Goal: Information Seeking & Learning: Learn about a topic

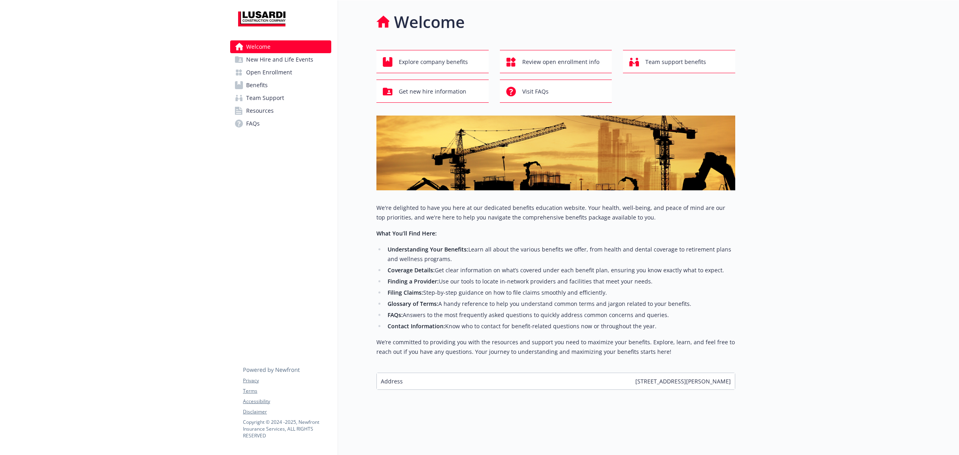
click at [250, 100] on span "Team Support" at bounding box center [265, 97] width 38 height 13
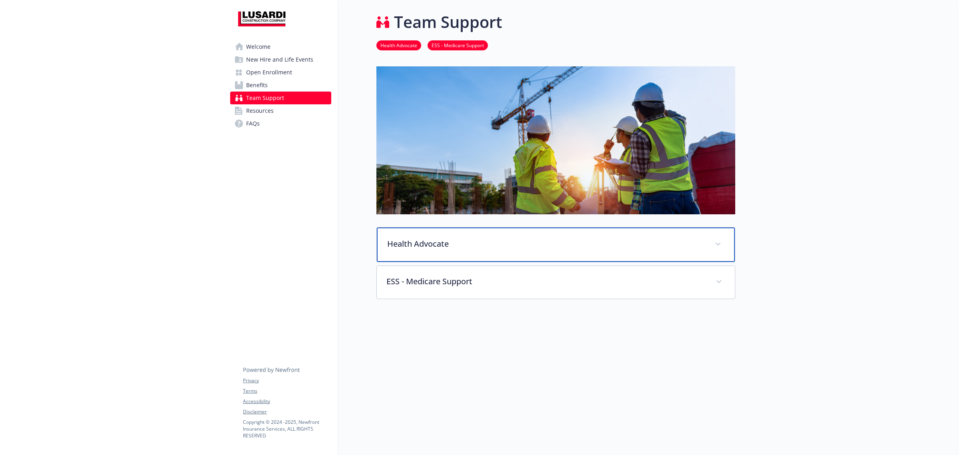
click at [425, 253] on div "Health Advocate" at bounding box center [556, 244] width 358 height 34
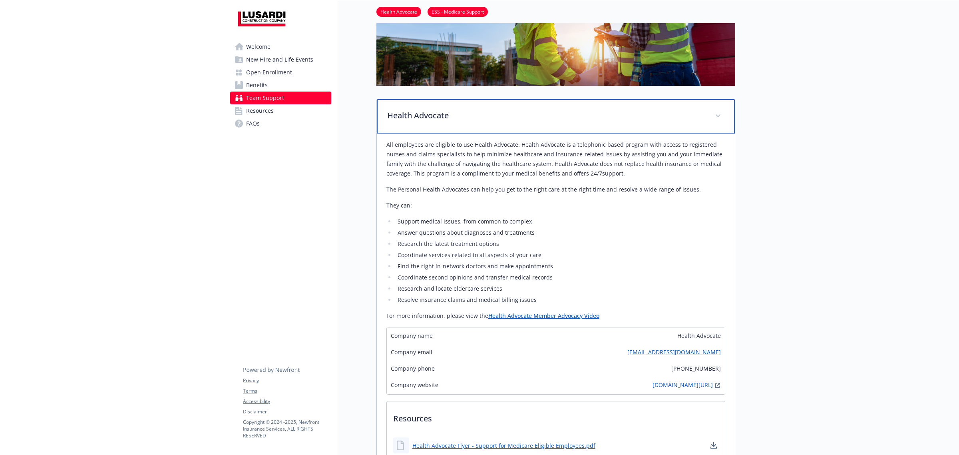
scroll to position [300, 0]
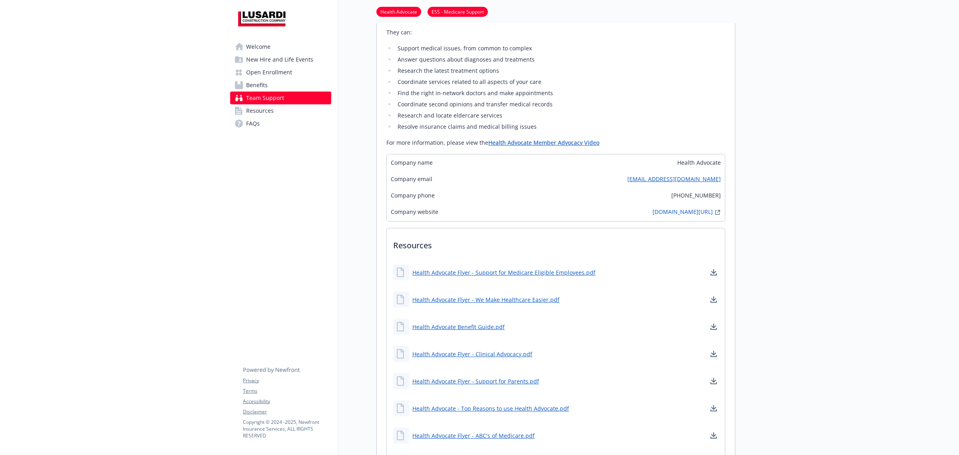
click at [259, 72] on span "Open Enrollment" at bounding box center [269, 72] width 46 height 13
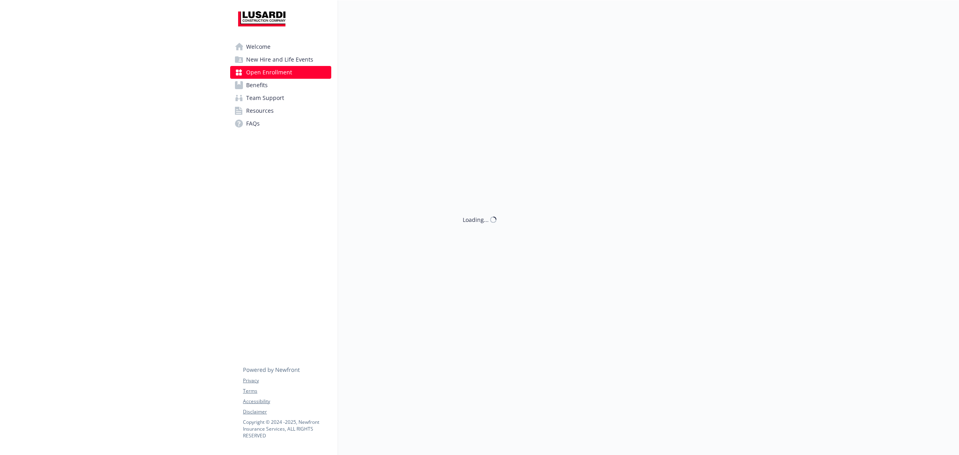
scroll to position [8, 0]
click at [256, 83] on span "Benefits" at bounding box center [257, 85] width 22 height 13
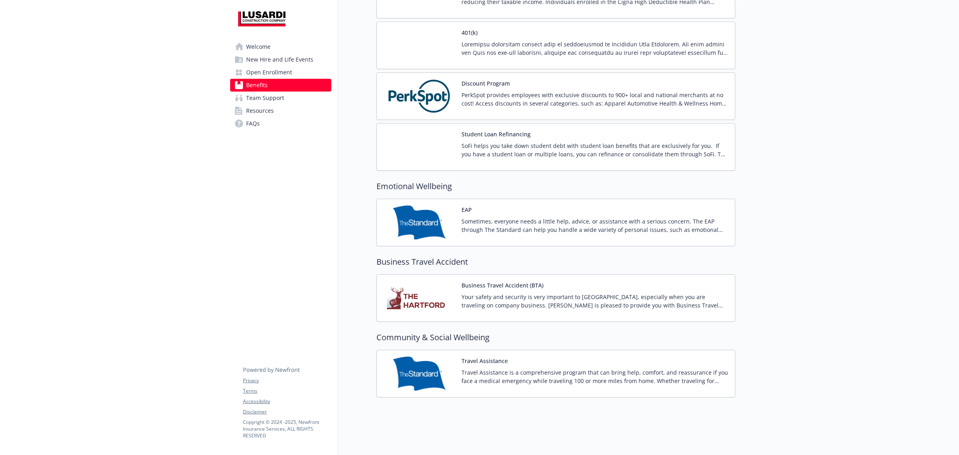
scroll to position [963, 0]
click at [417, 219] on img at bounding box center [419, 222] width 72 height 34
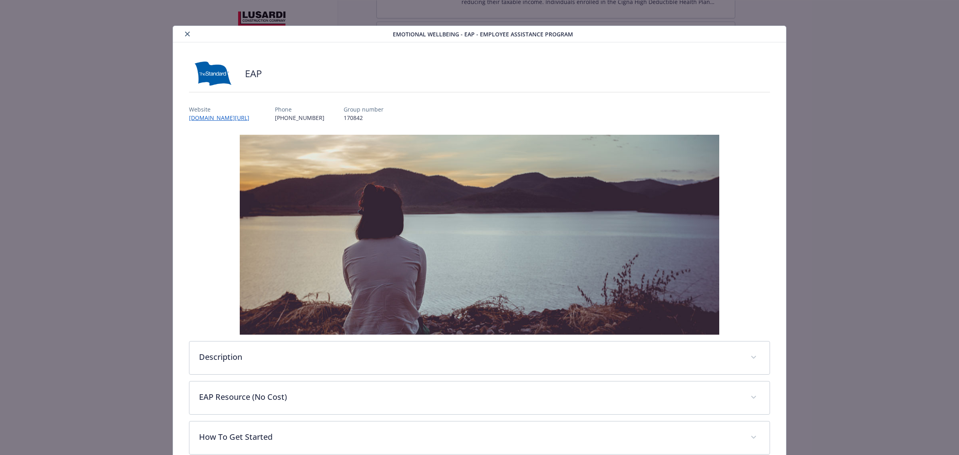
scroll to position [85, 0]
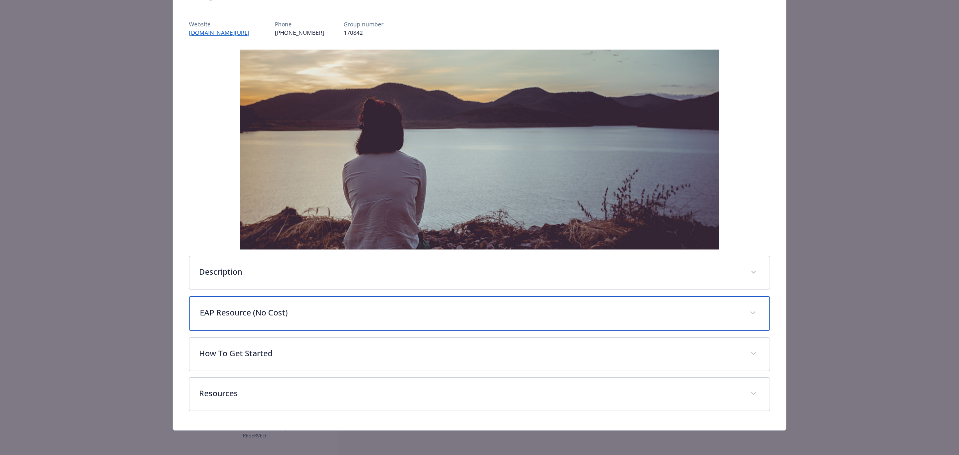
click at [309, 322] on div "EAP Resource (No Cost)" at bounding box center [479, 313] width 580 height 34
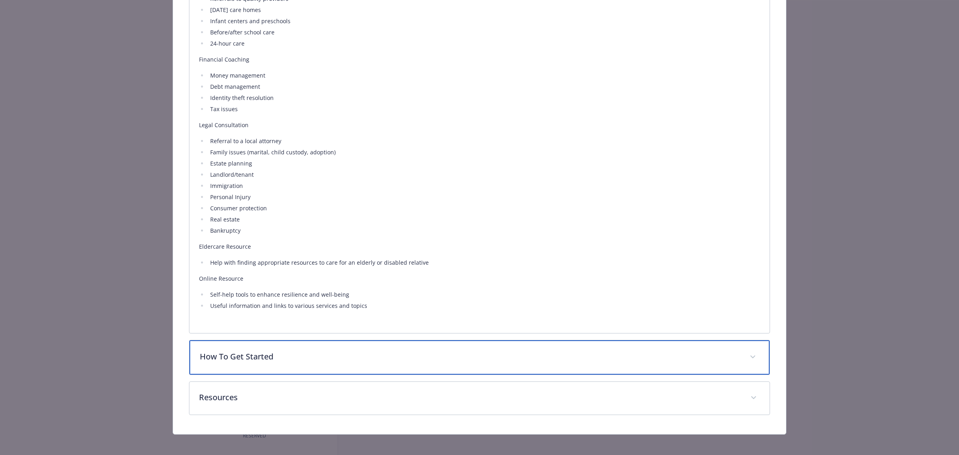
scroll to position [584, 0]
click at [252, 356] on p "How To Get Started" at bounding box center [470, 357] width 540 height 12
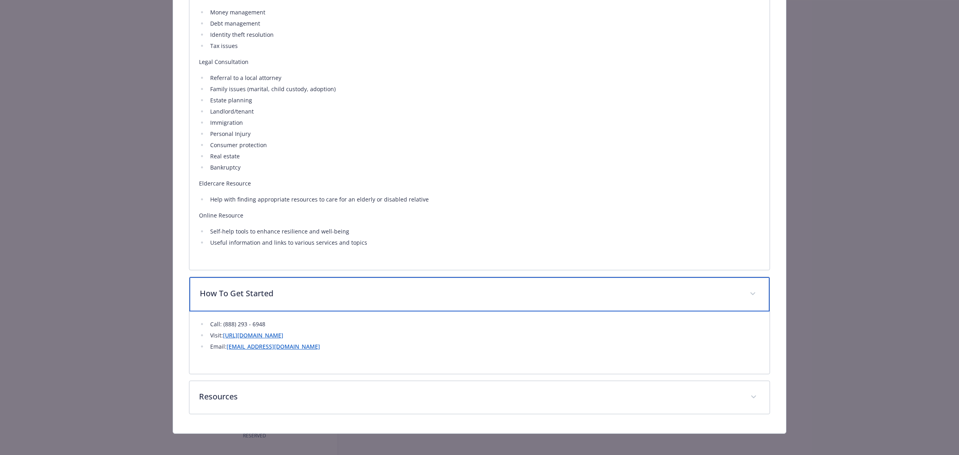
scroll to position [652, 0]
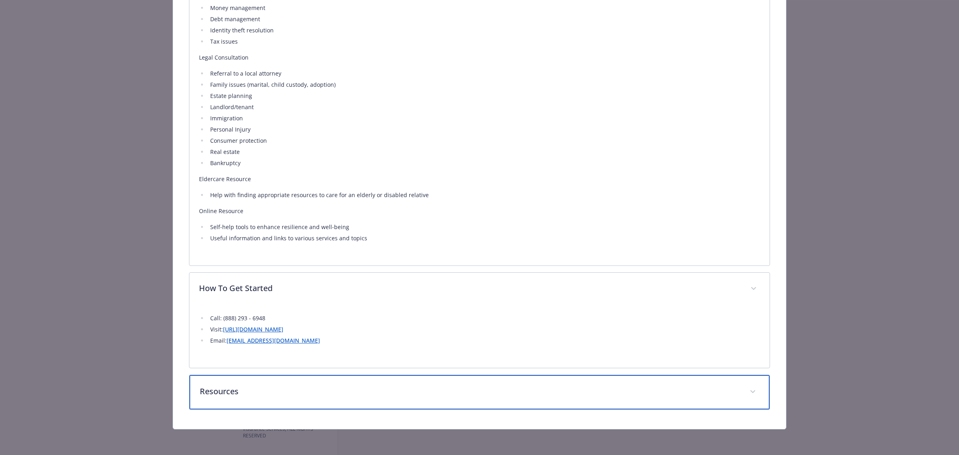
click at [264, 400] on div "Resources" at bounding box center [479, 392] width 580 height 34
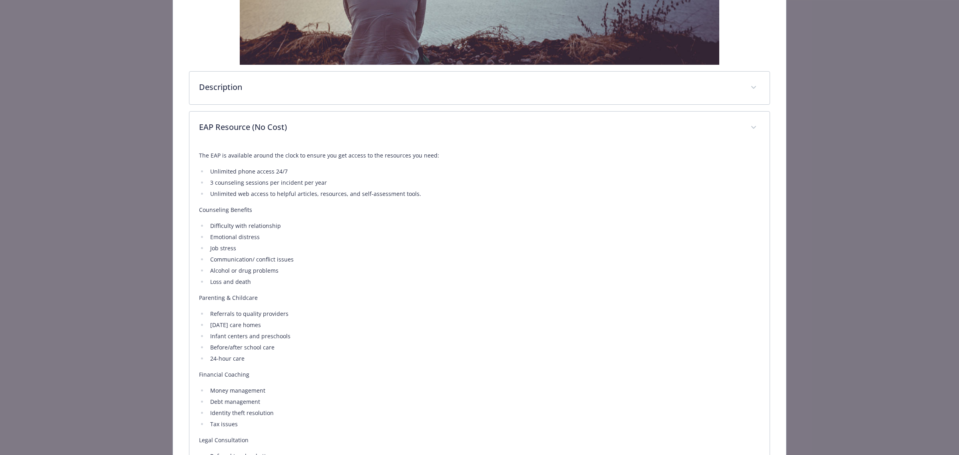
scroll to position [0, 0]
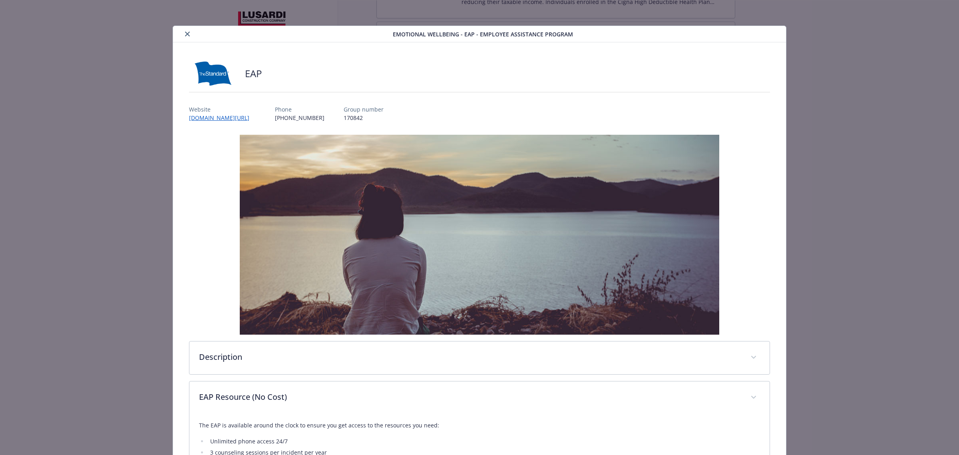
click at [188, 32] on icon "close" at bounding box center [187, 34] width 5 height 5
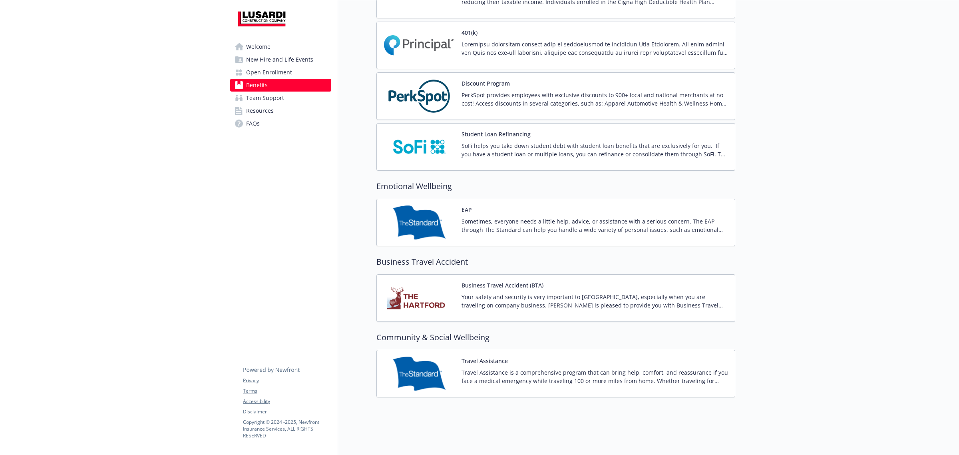
click at [465, 218] on p "Sometimes, everyone needs a little help, advice, or assistance with a serious c…" at bounding box center [594, 225] width 267 height 17
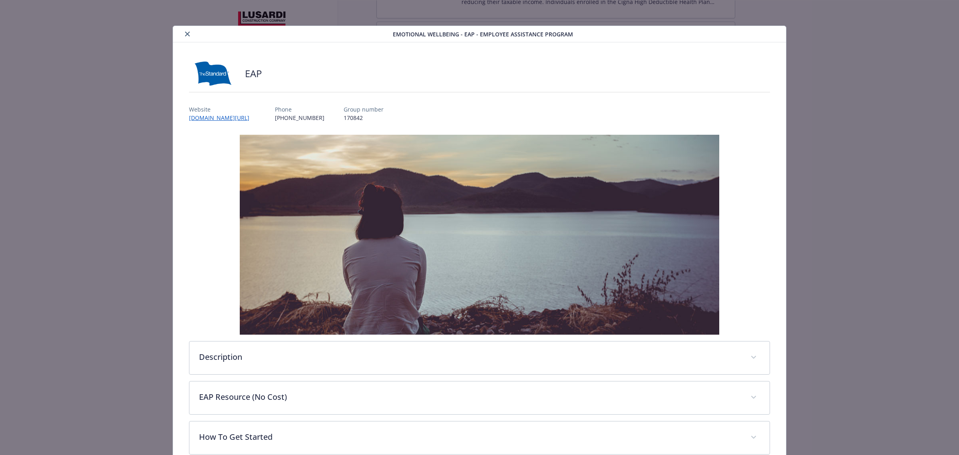
scroll to position [24, 0]
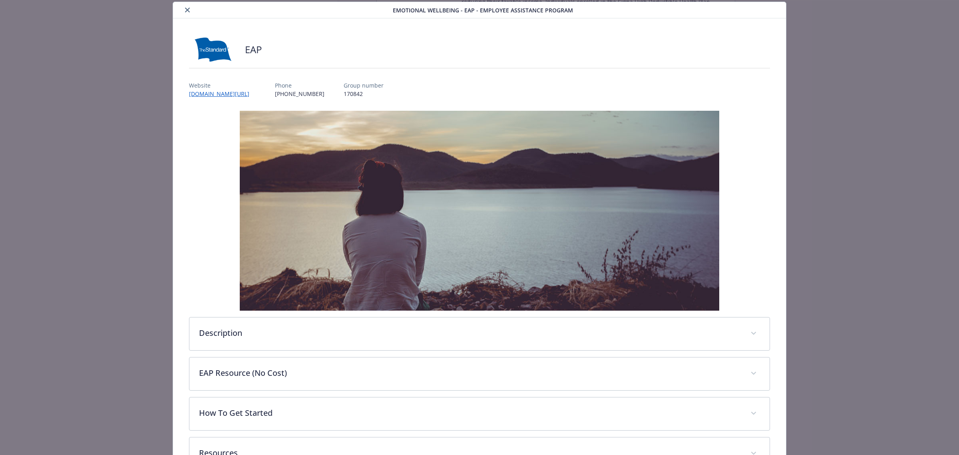
click at [188, 8] on icon "close" at bounding box center [187, 10] width 5 height 5
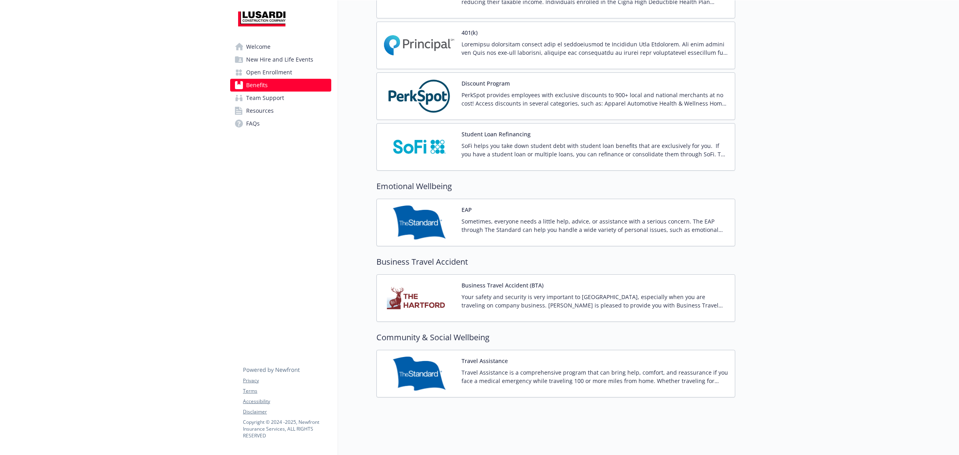
click at [292, 71] on link "Open Enrollment" at bounding box center [280, 72] width 101 height 13
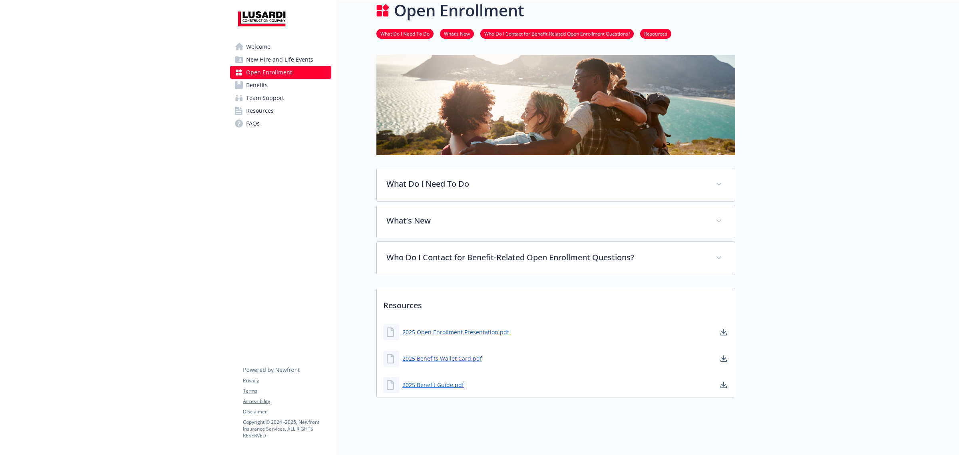
click at [284, 85] on link "Benefits" at bounding box center [280, 85] width 101 height 13
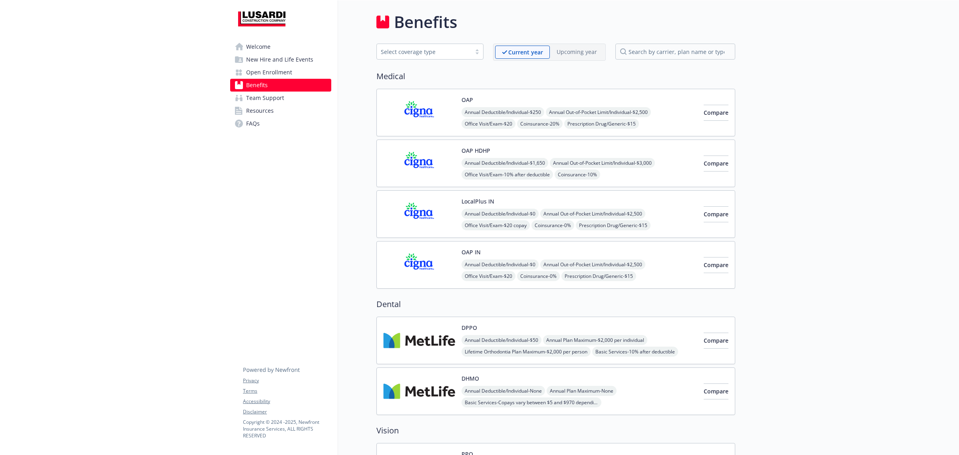
click at [264, 92] on span "Team Support" at bounding box center [265, 97] width 38 height 13
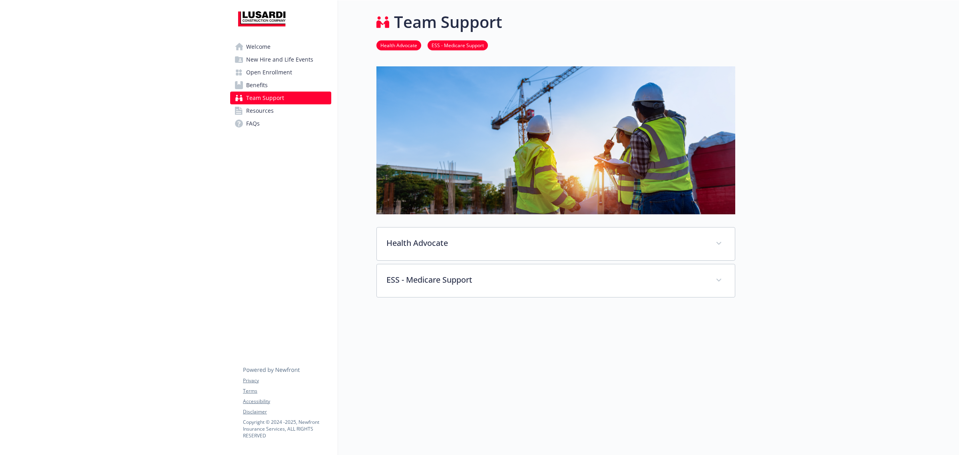
click at [282, 61] on span "New Hire and Life Events" at bounding box center [279, 59] width 67 height 13
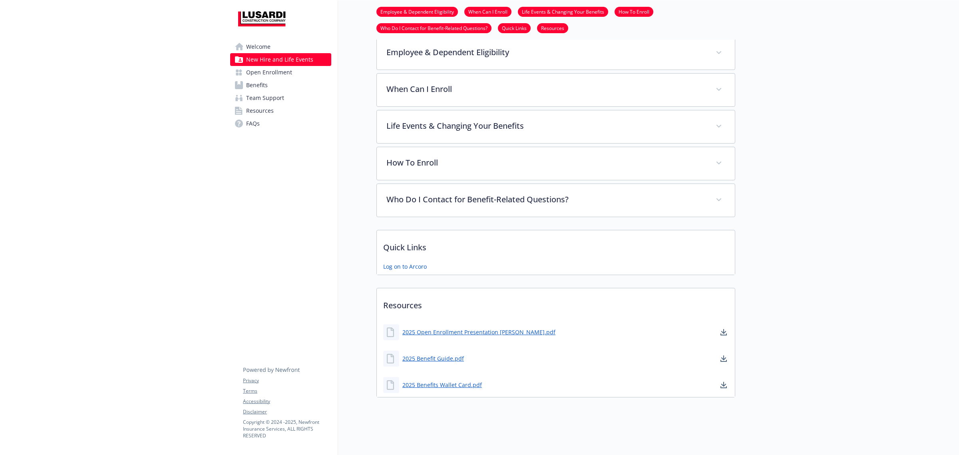
scroll to position [213, 0]
drag, startPoint x: 259, startPoint y: 56, endPoint x: 259, endPoint y: 50, distance: 6.0
click at [259, 55] on span "New Hire and Life Events" at bounding box center [279, 59] width 67 height 13
click at [258, 47] on span "Welcome" at bounding box center [258, 46] width 24 height 13
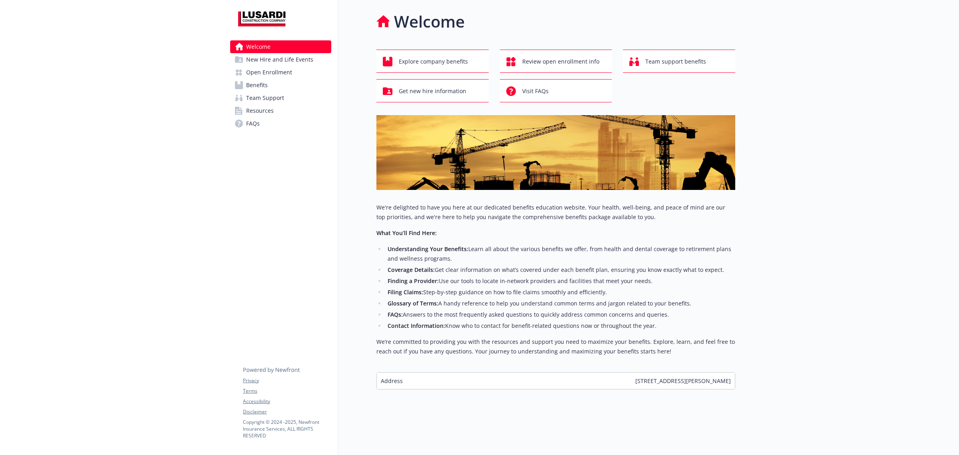
scroll to position [8, 0]
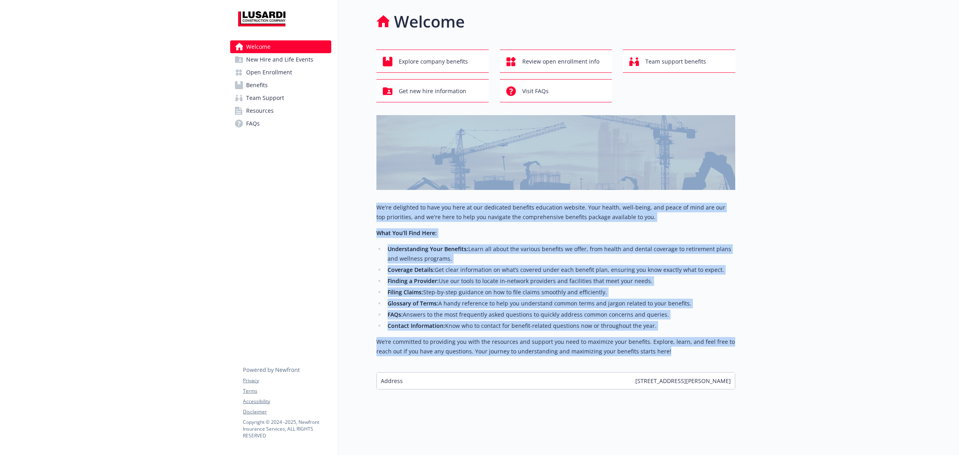
drag, startPoint x: 704, startPoint y: 354, endPoint x: 213, endPoint y: 119, distance: 545.4
click at [358, 178] on div "Welcome Explore company benefits Review open enrollment info Team support benef…" at bounding box center [536, 199] width 397 height 399
click at [250, 79] on span "Benefits" at bounding box center [257, 85] width 22 height 13
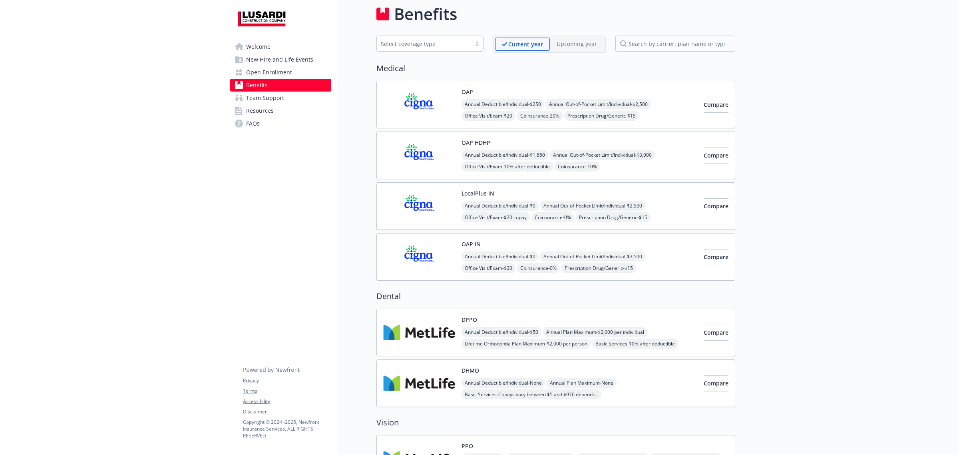
click at [428, 116] on img at bounding box center [419, 104] width 72 height 34
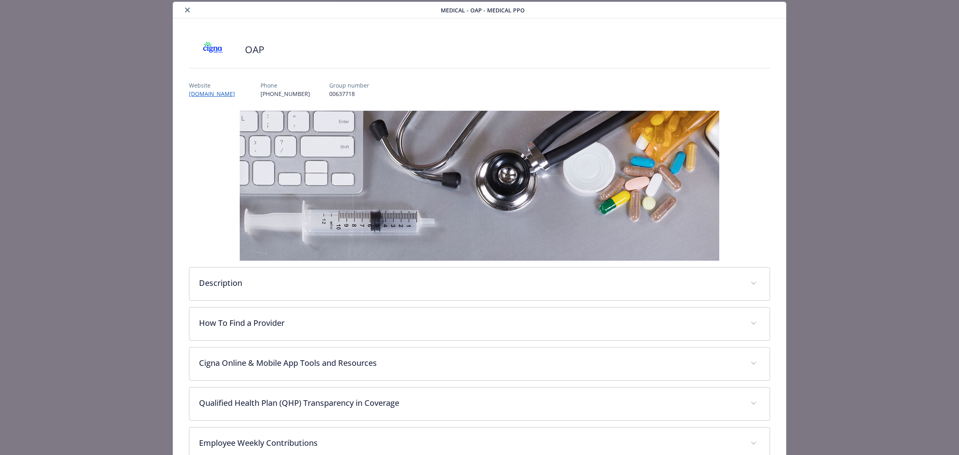
scroll to position [236, 0]
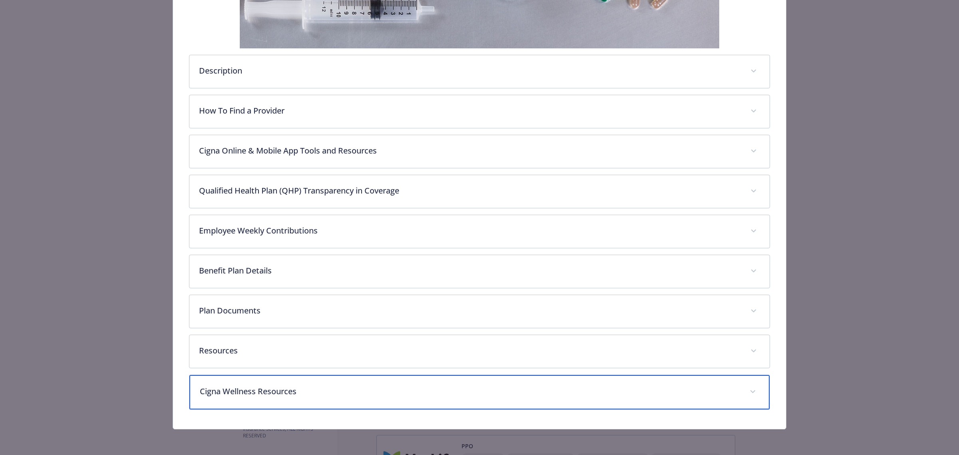
click at [259, 387] on p "Cigna Wellness Resources" at bounding box center [470, 391] width 540 height 12
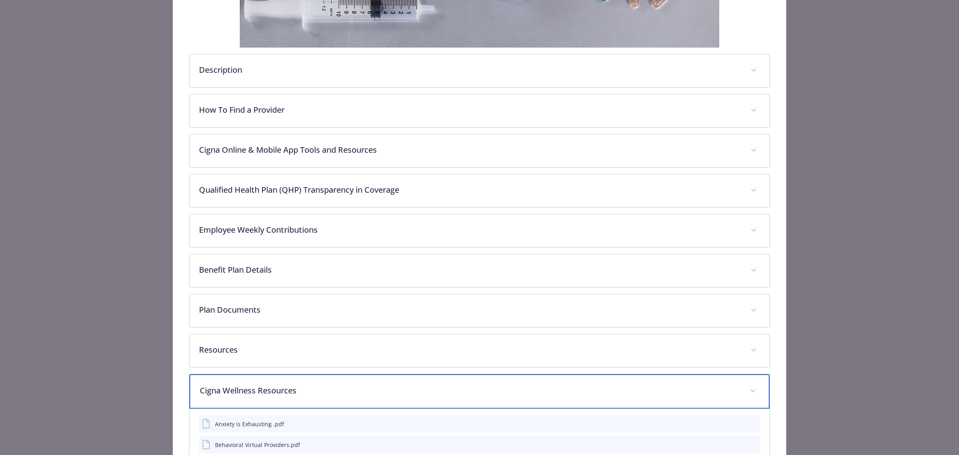
scroll to position [0, 0]
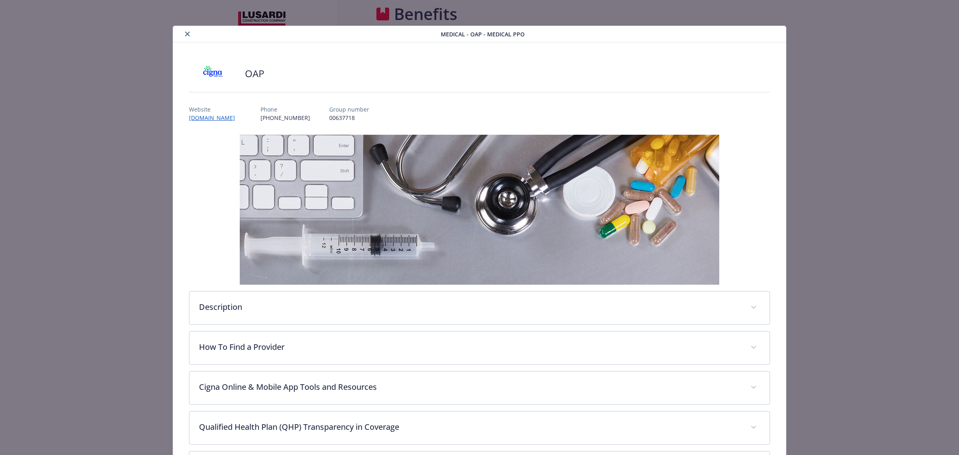
click at [187, 37] on button "close" at bounding box center [188, 34] width 10 height 10
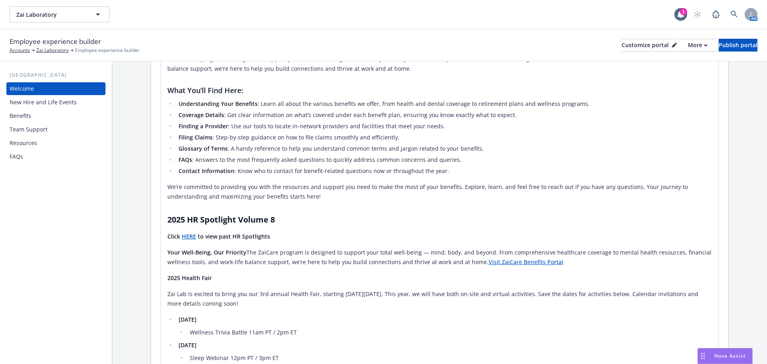
scroll to position [200, 0]
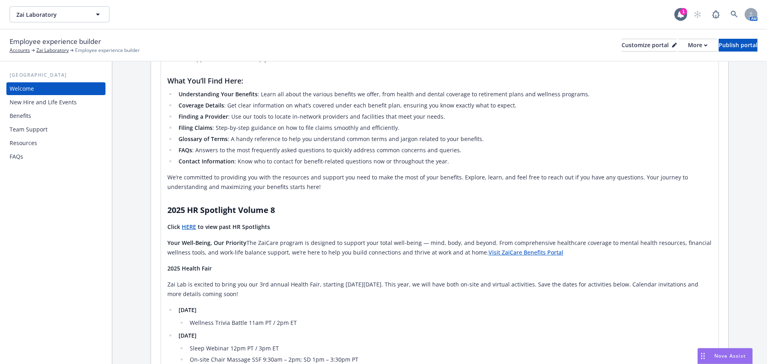
click at [62, 114] on div "Benefits" at bounding box center [56, 115] width 93 height 13
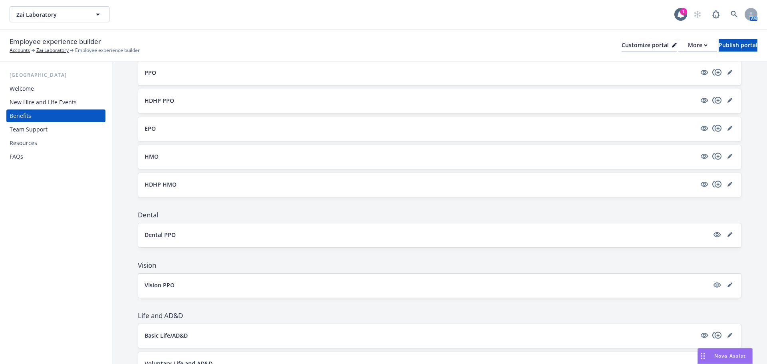
scroll to position [80, 0]
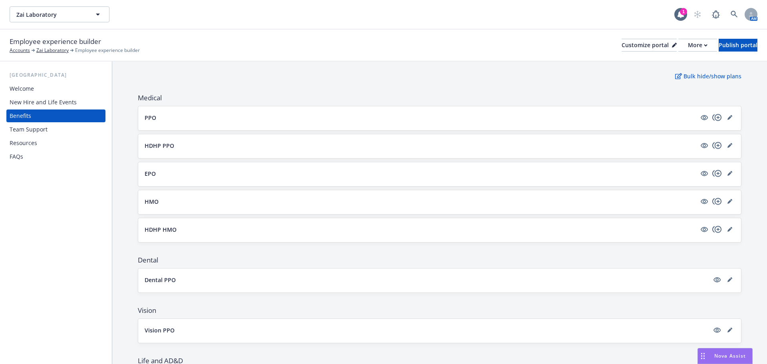
click at [185, 119] on button "PPO" at bounding box center [421, 117] width 552 height 8
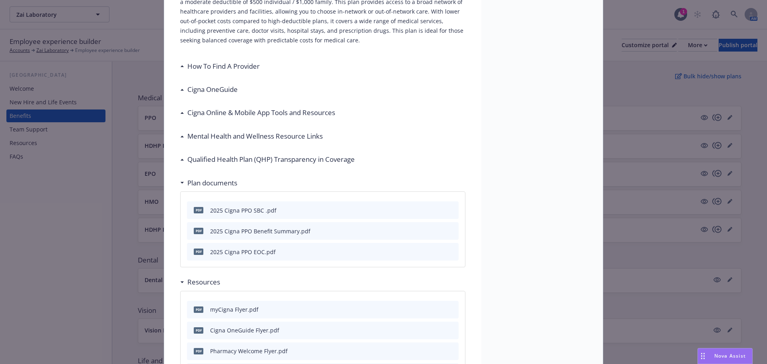
scroll to position [184, 0]
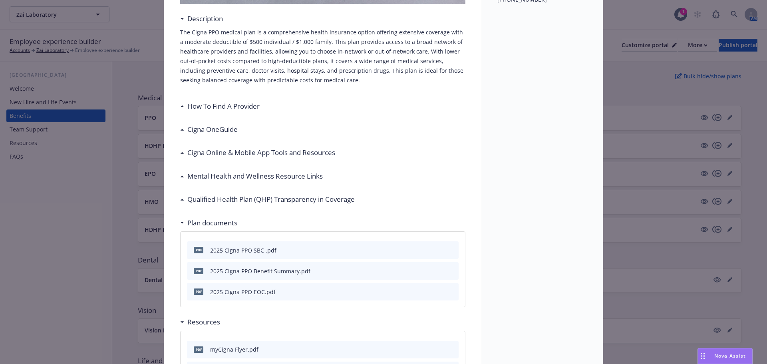
click at [291, 175] on h3 "Mental Health and Wellness Resource Links" at bounding box center [254, 176] width 135 height 10
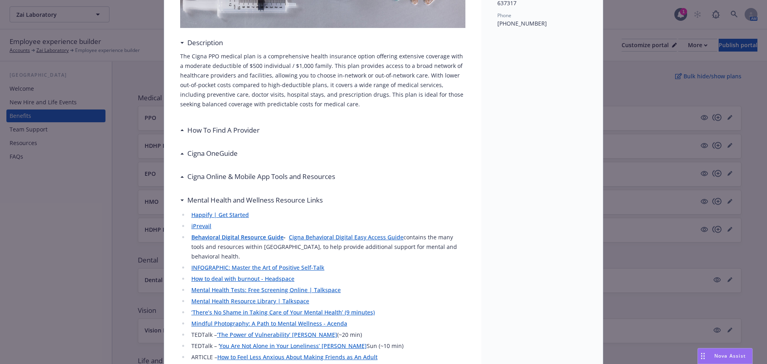
scroll to position [0, 0]
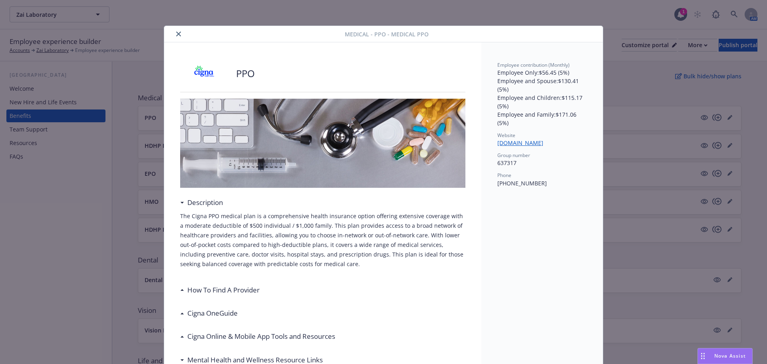
click at [177, 37] on button "close" at bounding box center [179, 34] width 10 height 10
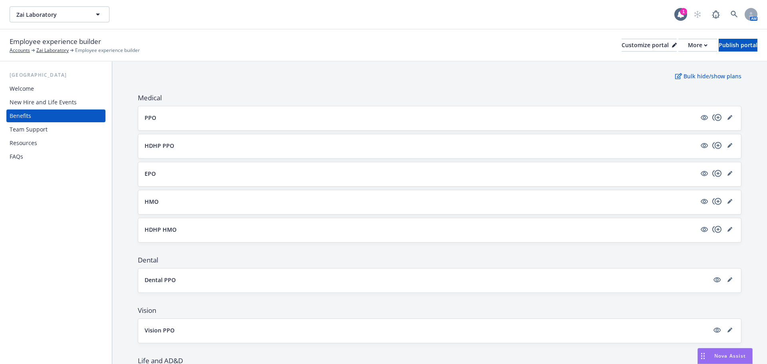
click at [507, 127] on div "PPO" at bounding box center [439, 118] width 603 height 24
click at [506, 124] on div "PPO" at bounding box center [439, 118] width 603 height 24
click at [160, 119] on button "PPO" at bounding box center [421, 117] width 552 height 8
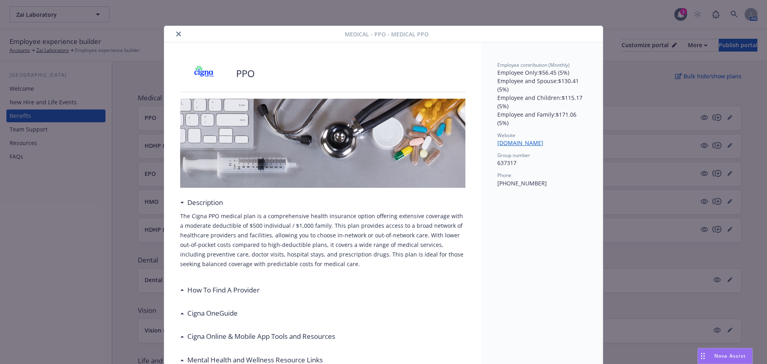
click at [177, 31] on button "close" at bounding box center [179, 34] width 10 height 10
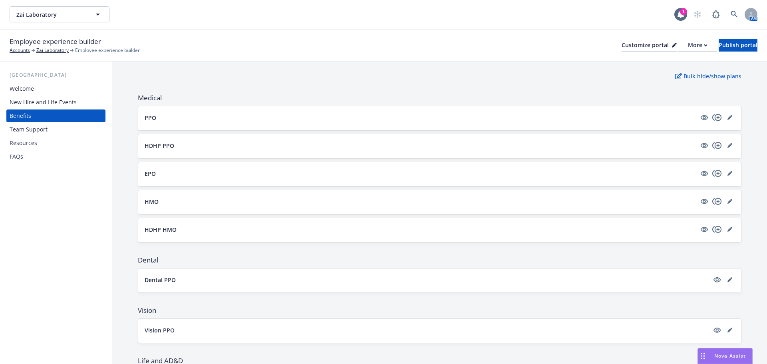
click at [175, 147] on button "HDHP PPO" at bounding box center [421, 145] width 552 height 8
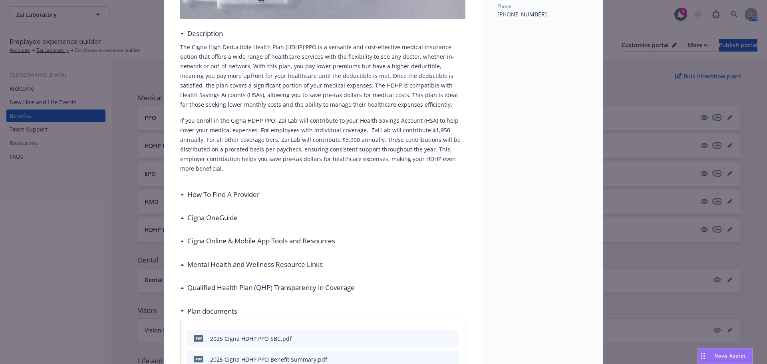
scroll to position [144, 0]
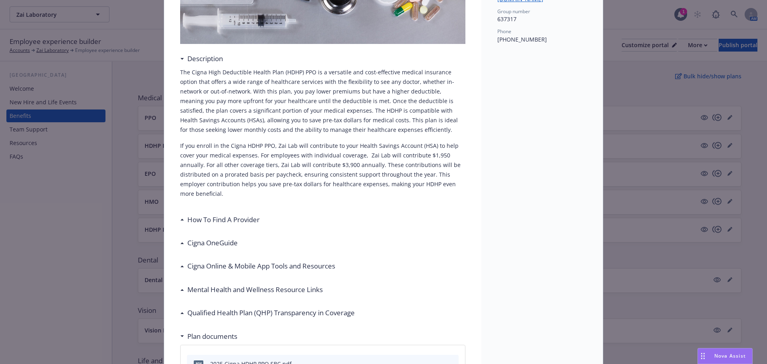
click at [193, 293] on h3 "Mental Health and Wellness Resource Links" at bounding box center [254, 289] width 135 height 10
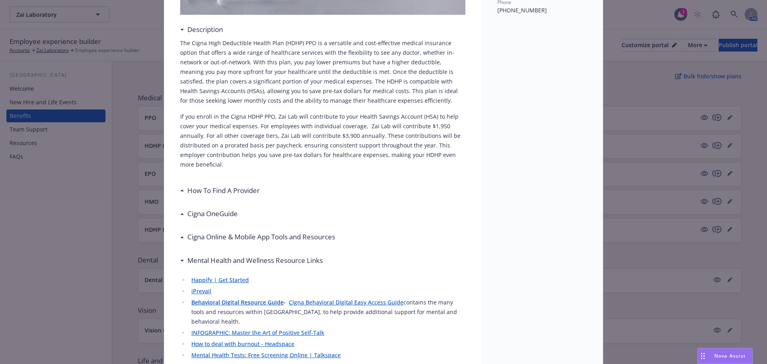
scroll to position [24, 0]
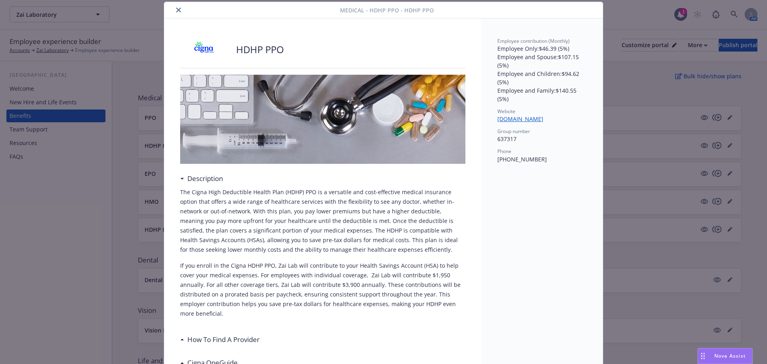
click at [176, 10] on icon "close" at bounding box center [178, 10] width 5 height 5
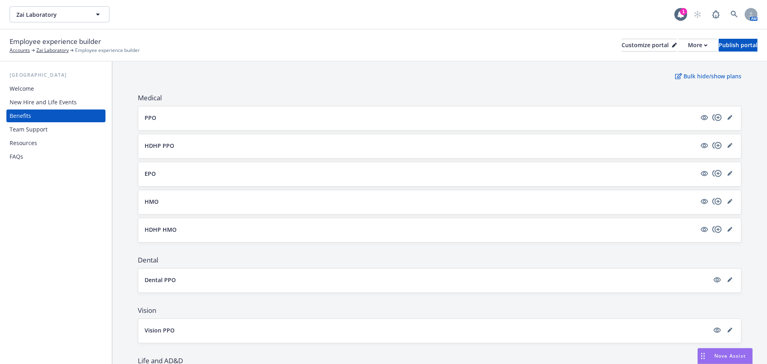
click at [170, 146] on p "HDHP PPO" at bounding box center [160, 145] width 30 height 8
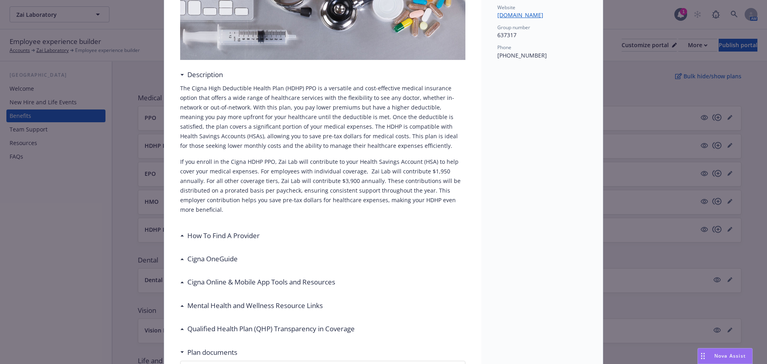
scroll to position [304, 0]
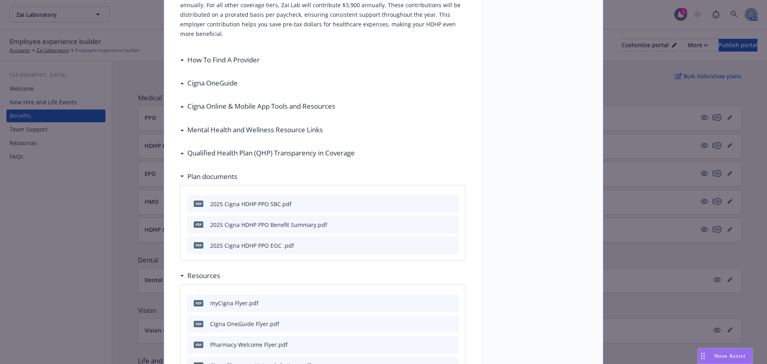
click at [277, 106] on h3 "Cigna Online & Mobile App Tools and Resources" at bounding box center [261, 106] width 148 height 10
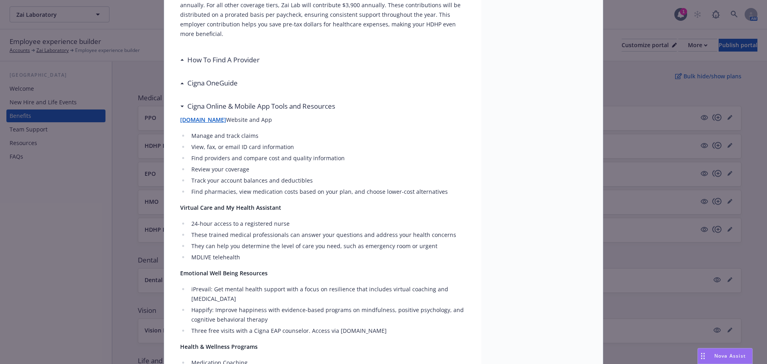
click at [277, 106] on h3 "Cigna Online & Mobile App Tools and Resources" at bounding box center [261, 106] width 148 height 10
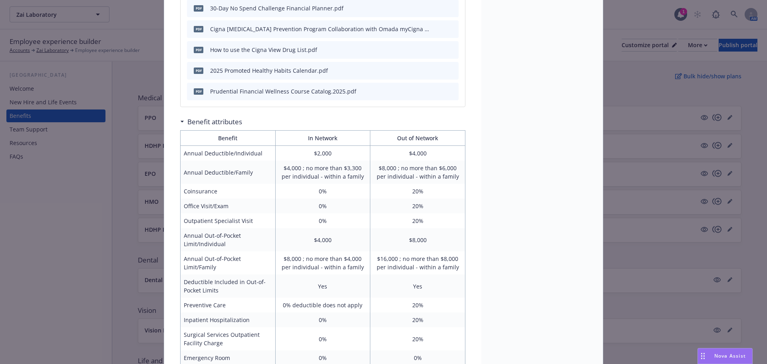
scroll to position [743, 0]
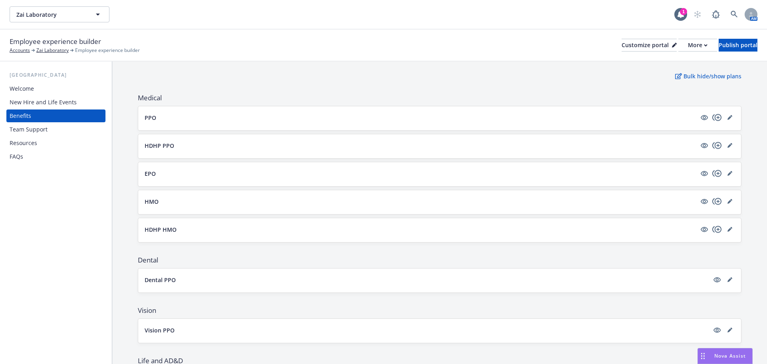
click at [187, 172] on button "EPO" at bounding box center [421, 173] width 552 height 8
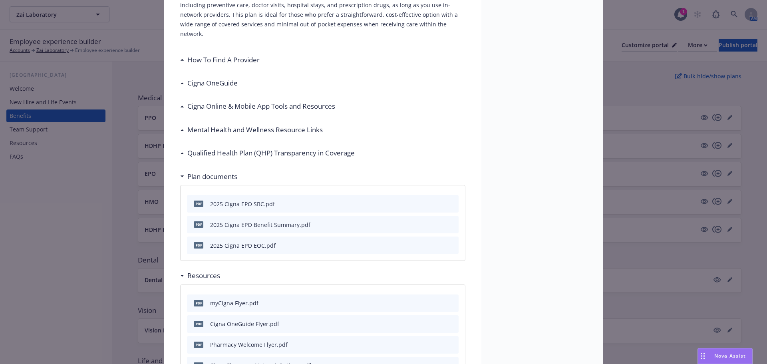
scroll to position [224, 0]
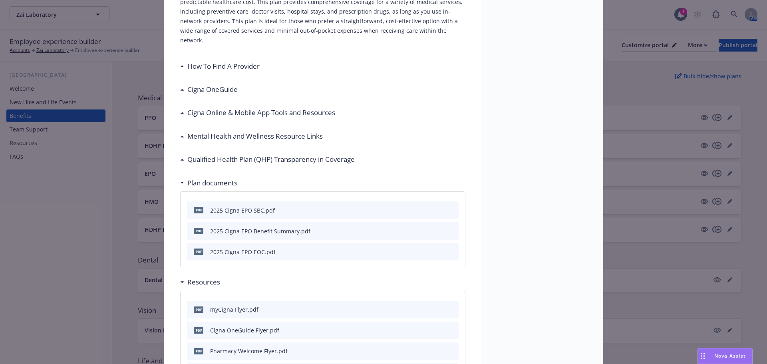
click at [197, 131] on h3 "Mental Health and Wellness Resource Links" at bounding box center [254, 136] width 135 height 10
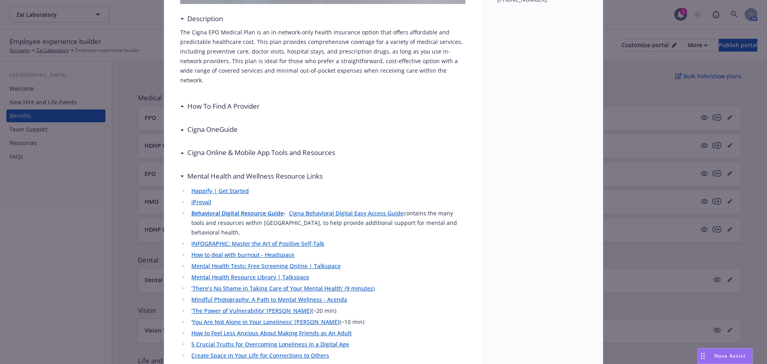
scroll to position [264, 0]
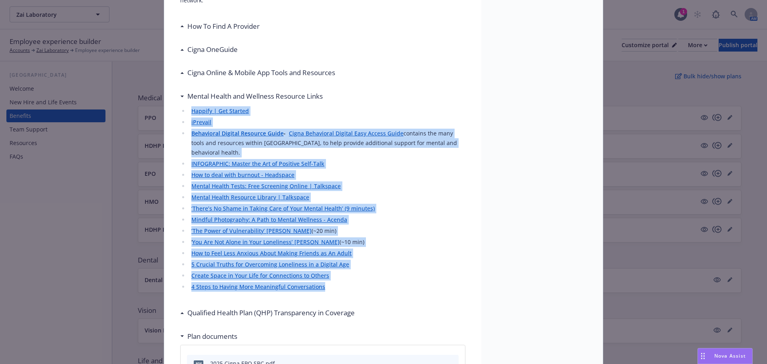
drag, startPoint x: 330, startPoint y: 271, endPoint x: 177, endPoint y: 104, distance: 226.5
click at [180, 106] on ul "Happify | Get Started iPrevail Behavioral Digital Resource Guide - Cigna Behavi…" at bounding box center [322, 198] width 285 height 185
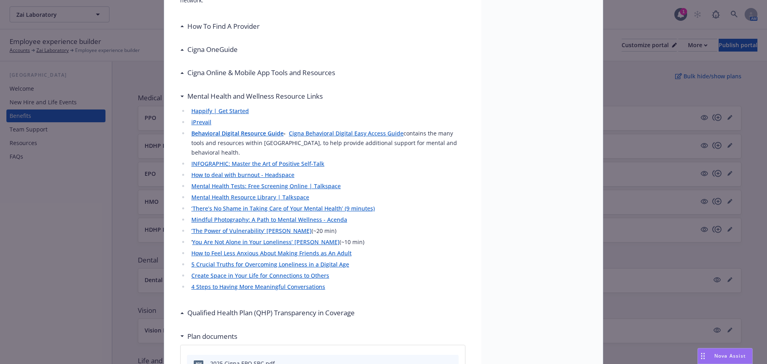
click at [213, 91] on h3 "Mental Health and Wellness Resource Links" at bounding box center [254, 96] width 135 height 10
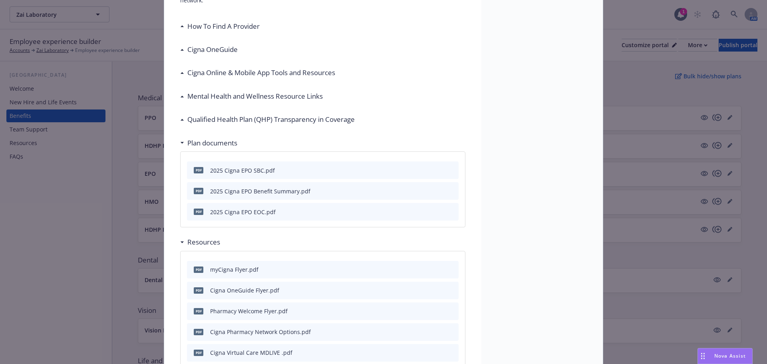
click at [187, 91] on h3 "Mental Health and Wellness Resource Links" at bounding box center [254, 96] width 135 height 10
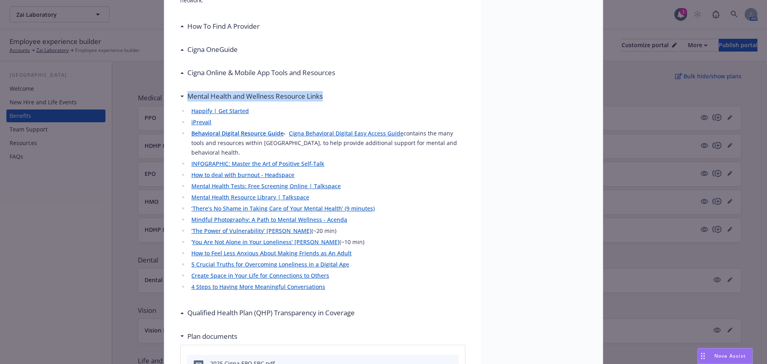
drag, startPoint x: 183, startPoint y: 85, endPoint x: 351, endPoint y: 88, distance: 167.4
click at [351, 88] on div "Mental Health and Wellness Resource Links" at bounding box center [322, 96] width 285 height 17
click at [330, 88] on div "Mental Health and Wellness Resource Links" at bounding box center [322, 96] width 285 height 17
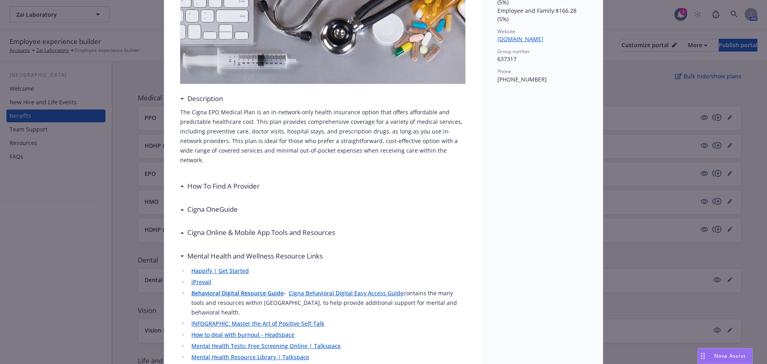
scroll to position [0, 0]
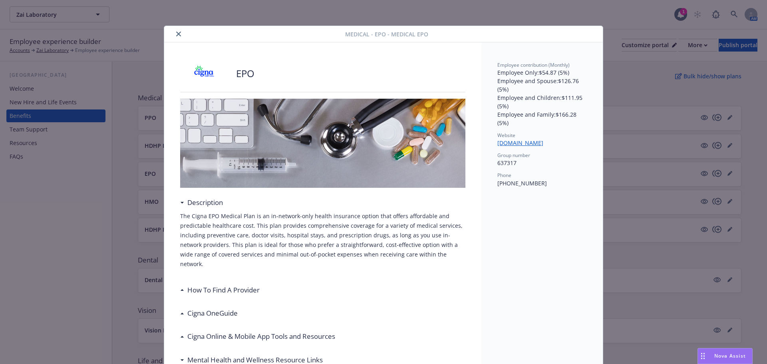
click at [176, 35] on icon "close" at bounding box center [178, 34] width 5 height 5
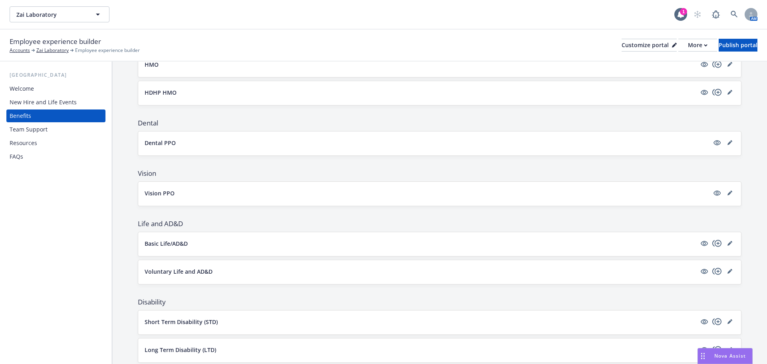
scroll to position [240, 0]
